Goal: Task Accomplishment & Management: Complete application form

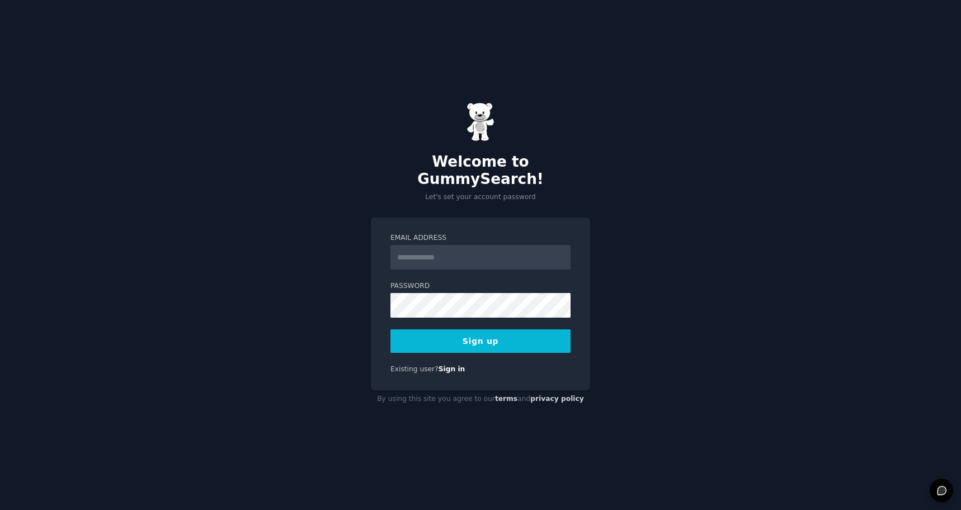
click at [659, 239] on div "Welcome to GummySearch! Let's set your account password Email Address Password …" at bounding box center [480, 255] width 961 height 510
click at [498, 247] on input "Email Address" at bounding box center [480, 257] width 180 height 25
type input "**********"
click at [716, 307] on div "**********" at bounding box center [480, 255] width 961 height 510
click at [488, 333] on button "Sign up" at bounding box center [480, 340] width 180 height 23
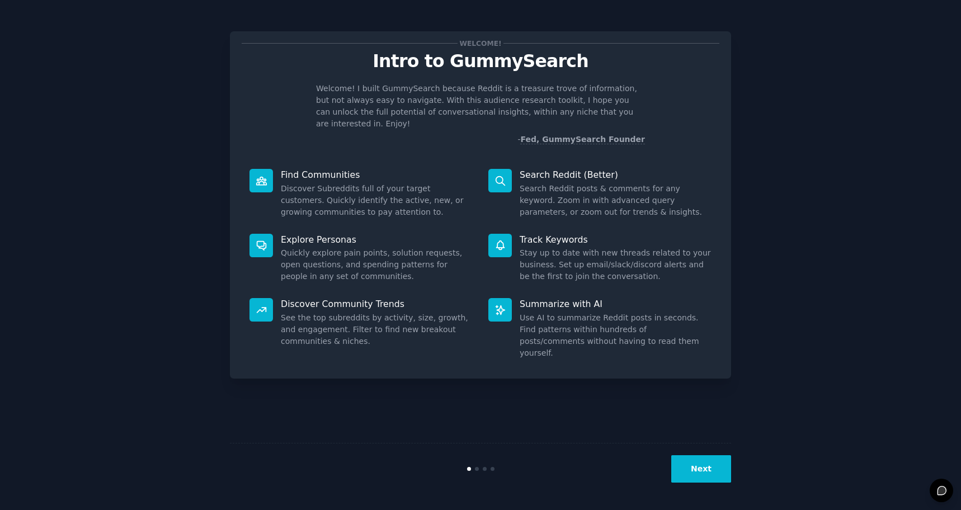
click at [706, 470] on button "Next" at bounding box center [701, 468] width 60 height 27
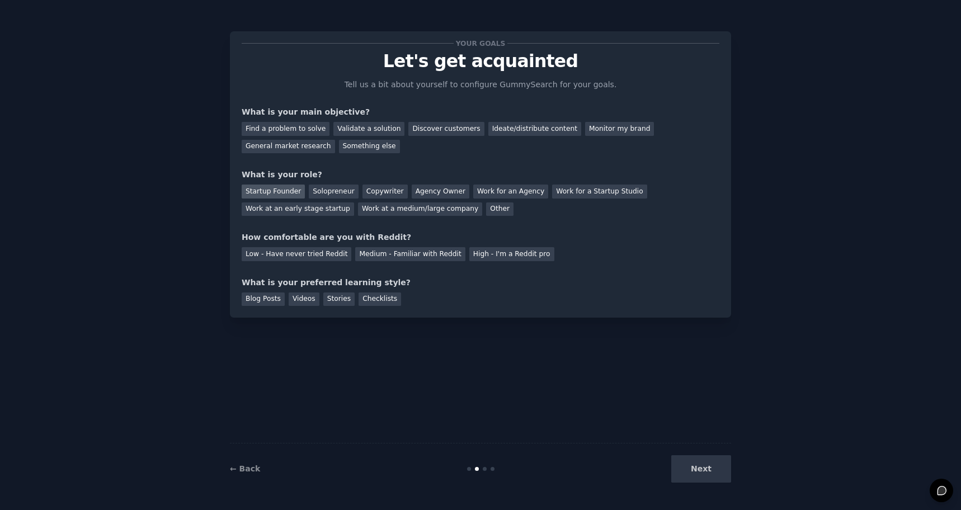
click at [263, 188] on div "Startup Founder" at bounding box center [273, 192] width 63 height 14
click at [306, 146] on div "General market research" at bounding box center [288, 147] width 93 height 14
click at [395, 254] on div "Medium - Familiar with Reddit" at bounding box center [410, 254] width 110 height 14
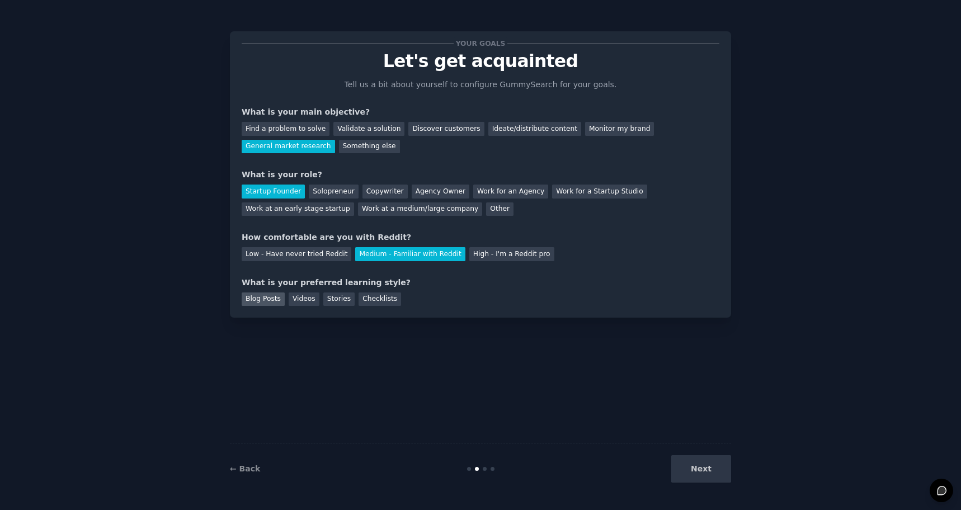
click at [268, 296] on div "Blog Posts" at bounding box center [263, 300] width 43 height 14
click at [706, 473] on button "Next" at bounding box center [701, 468] width 60 height 27
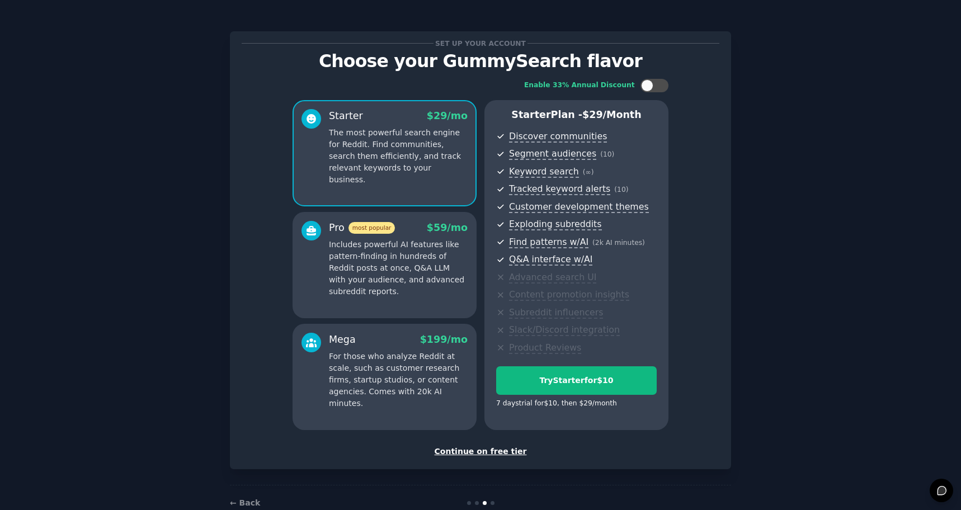
click at [471, 450] on div "Continue on free tier" at bounding box center [481, 452] width 478 height 12
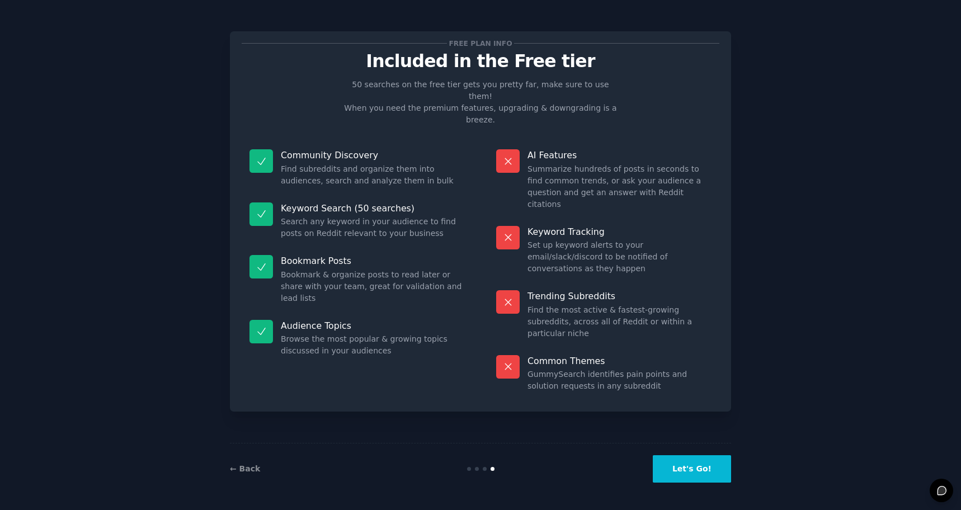
click at [686, 470] on button "Let's Go!" at bounding box center [692, 468] width 78 height 27
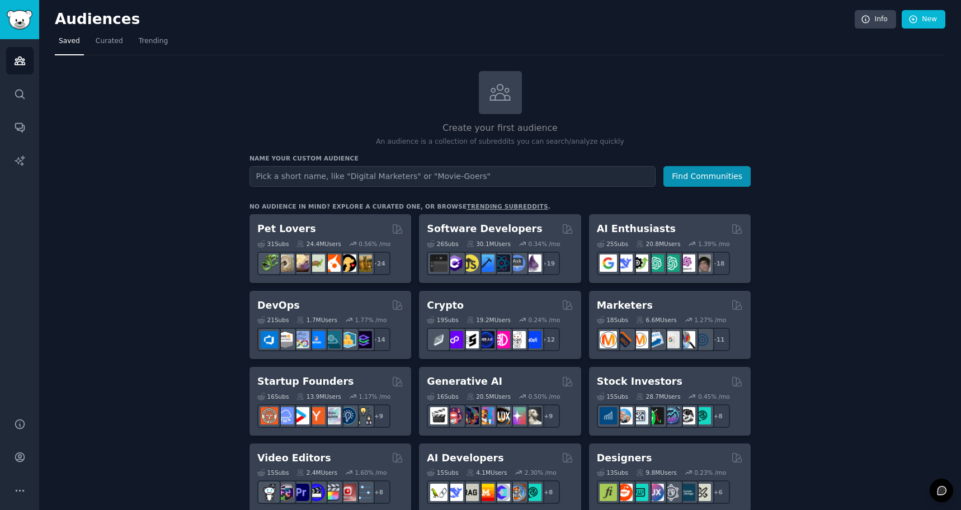
click at [336, 169] on input "text" at bounding box center [452, 176] width 406 height 21
type input "b"
click at [22, 91] on icon "Sidebar" at bounding box center [19, 93] width 9 height 9
